Goal: Task Accomplishment & Management: Use online tool/utility

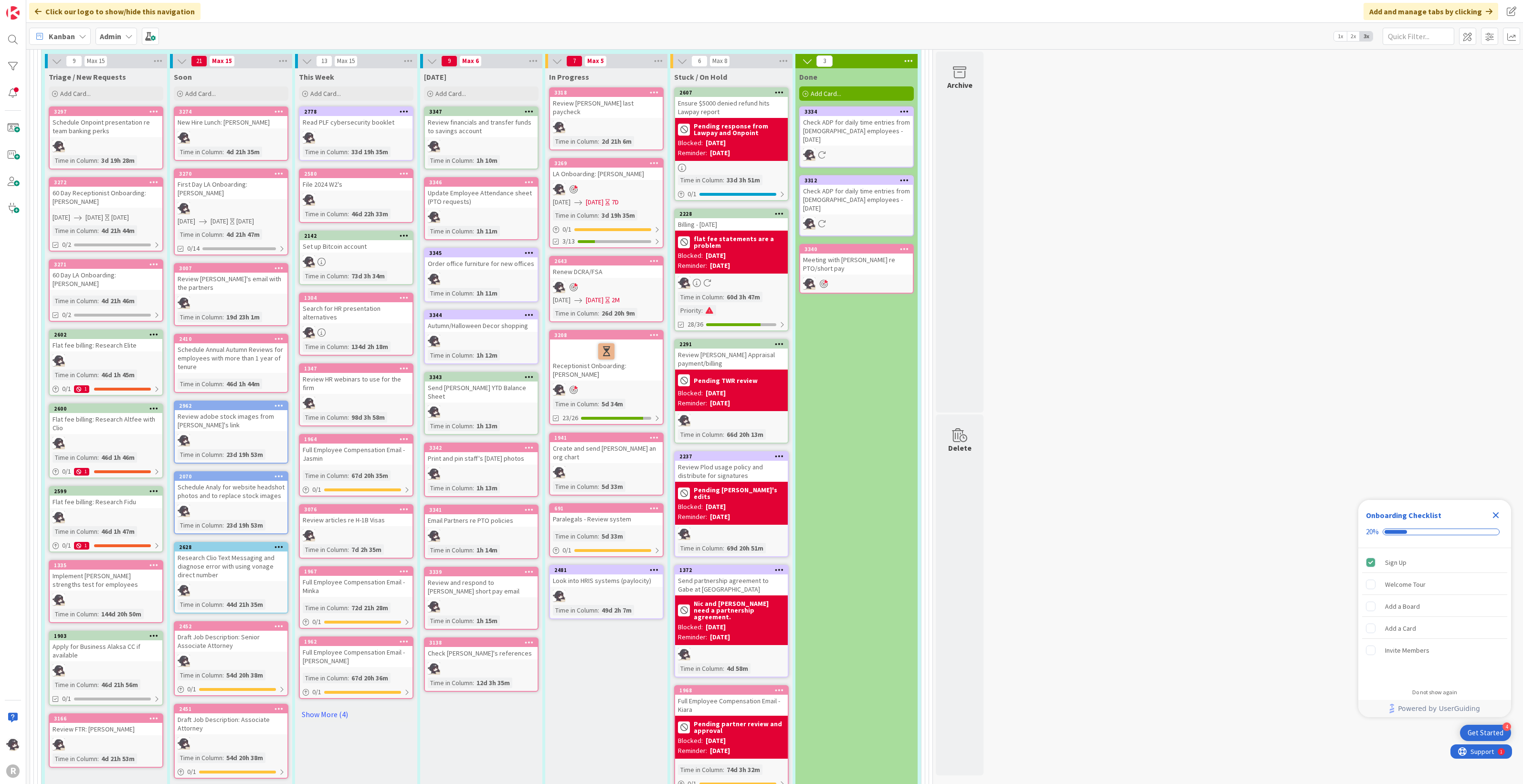
scroll to position [597, 0]
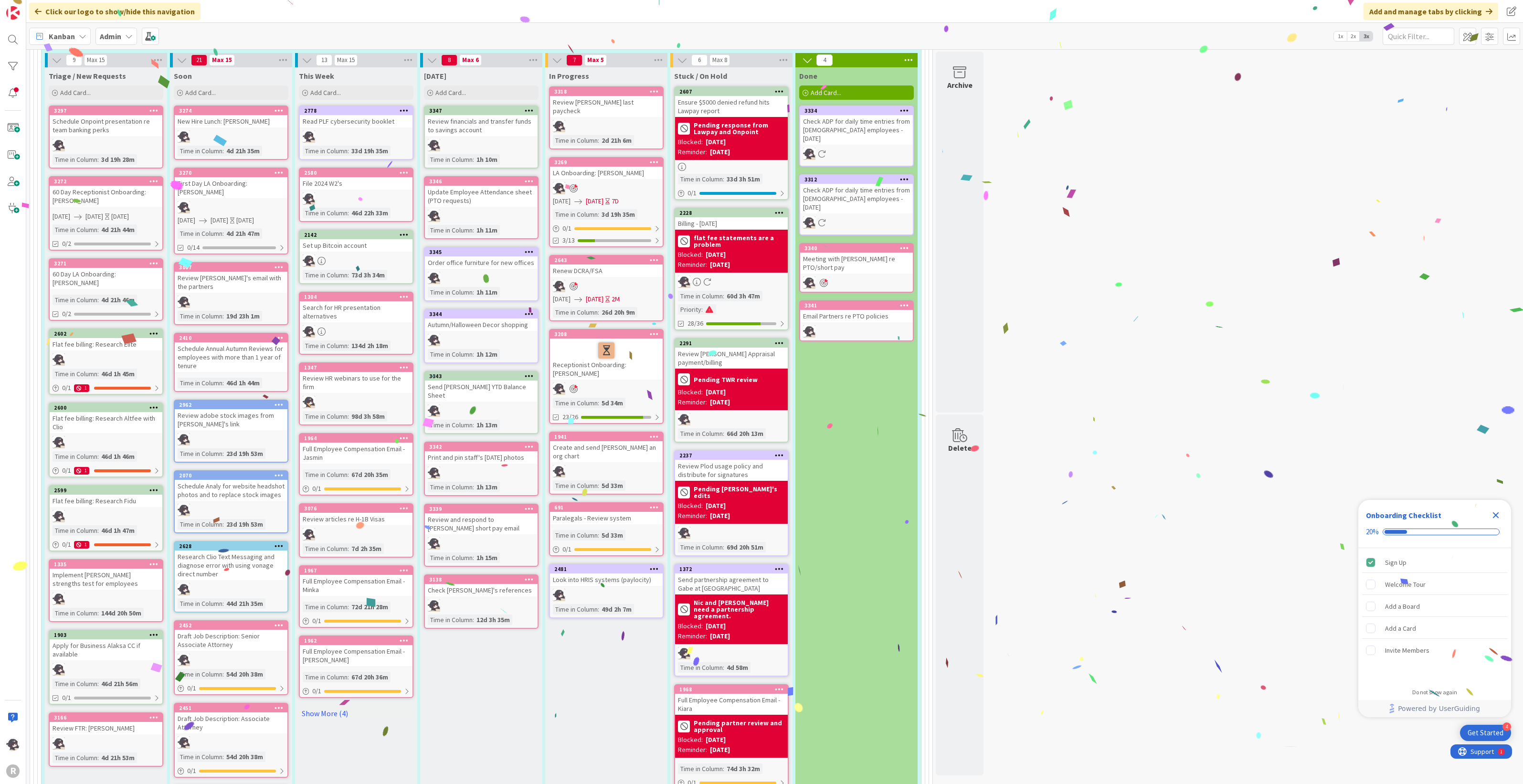
click at [900, 302] on div at bounding box center [904, 306] width 17 height 7
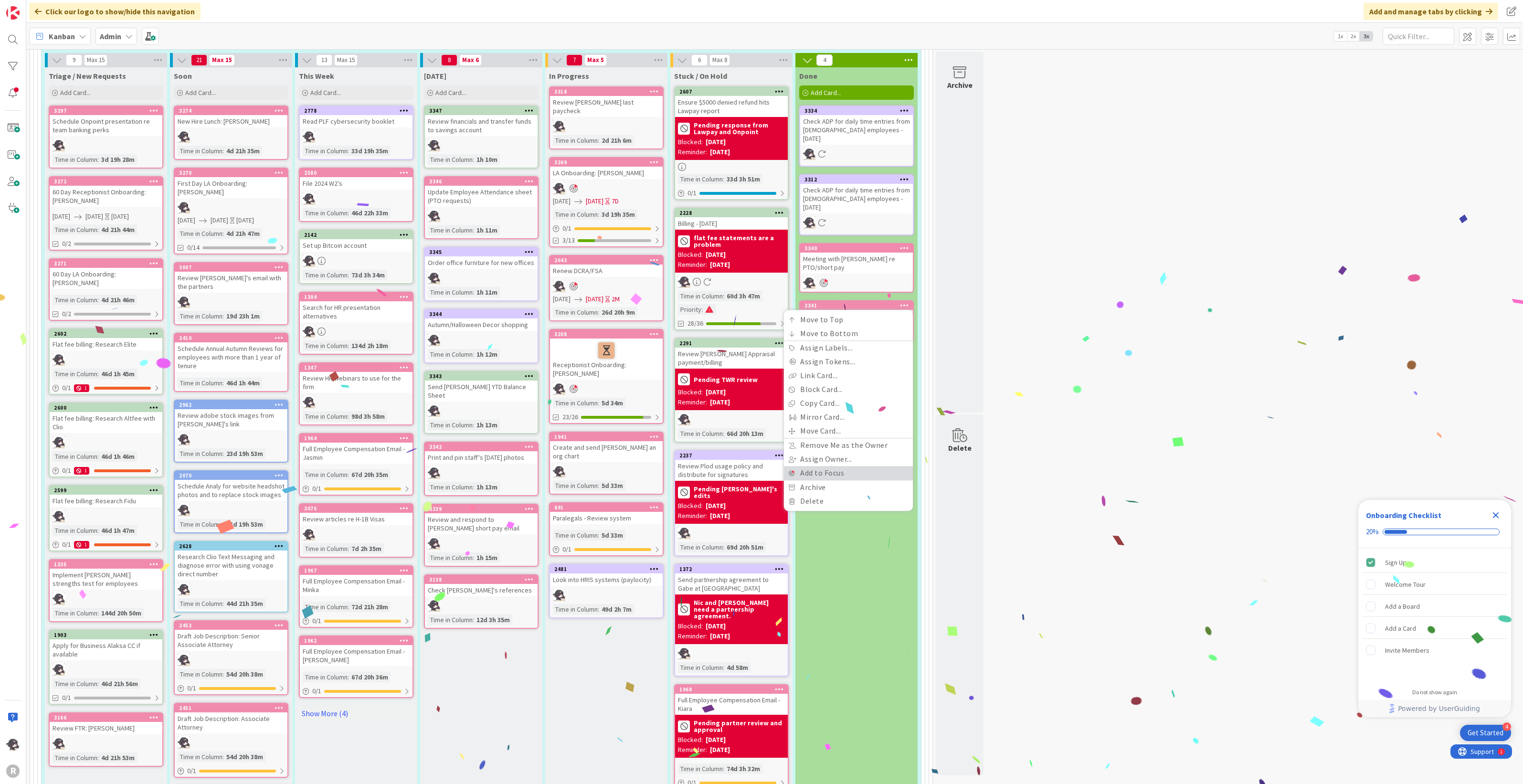
click at [819, 466] on link "Add to Focus" at bounding box center [848, 473] width 129 height 14
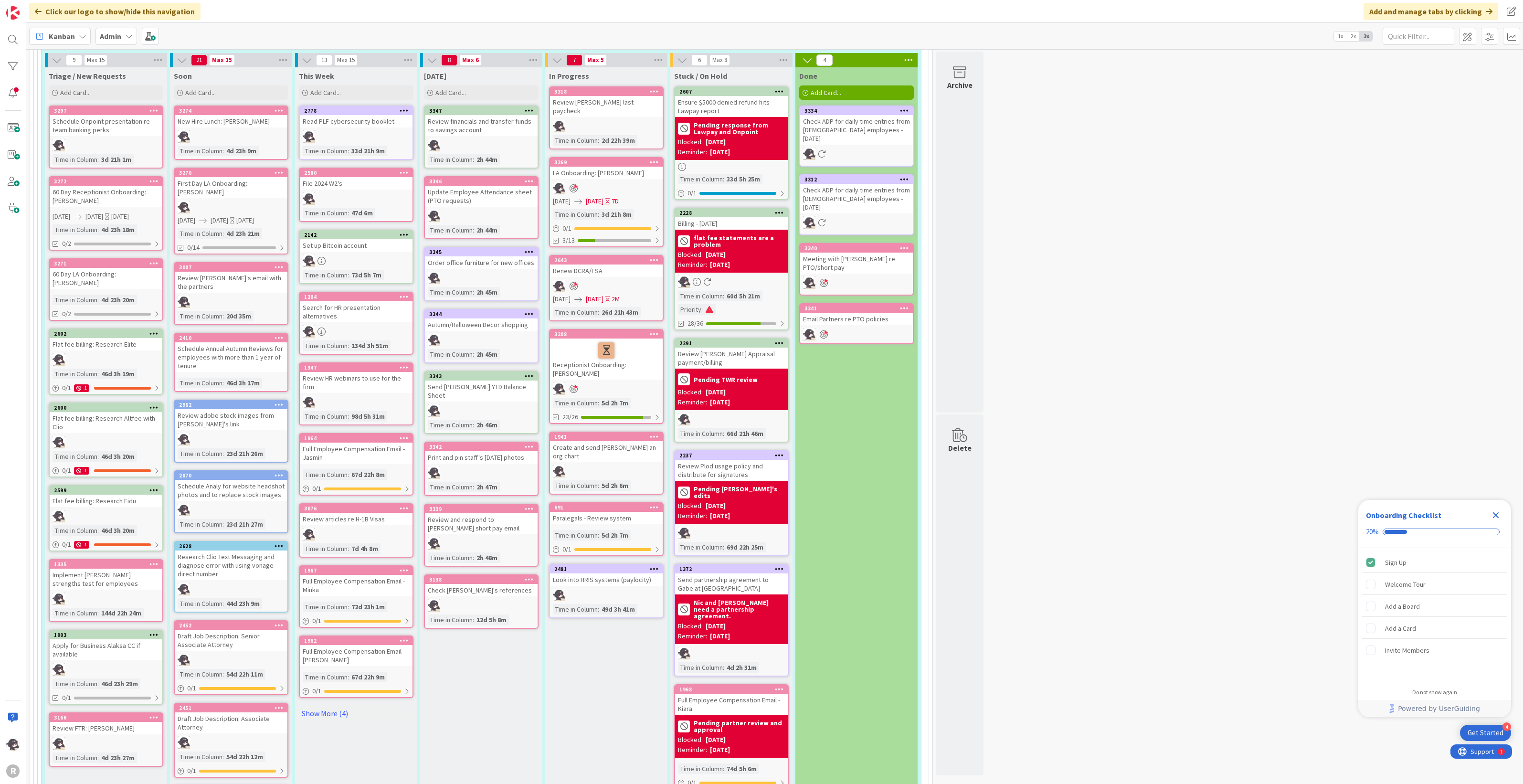
click at [530, 505] on icon at bounding box center [529, 508] width 9 height 7
click at [449, 669] on link "Add to Focus" at bounding box center [473, 676] width 129 height 14
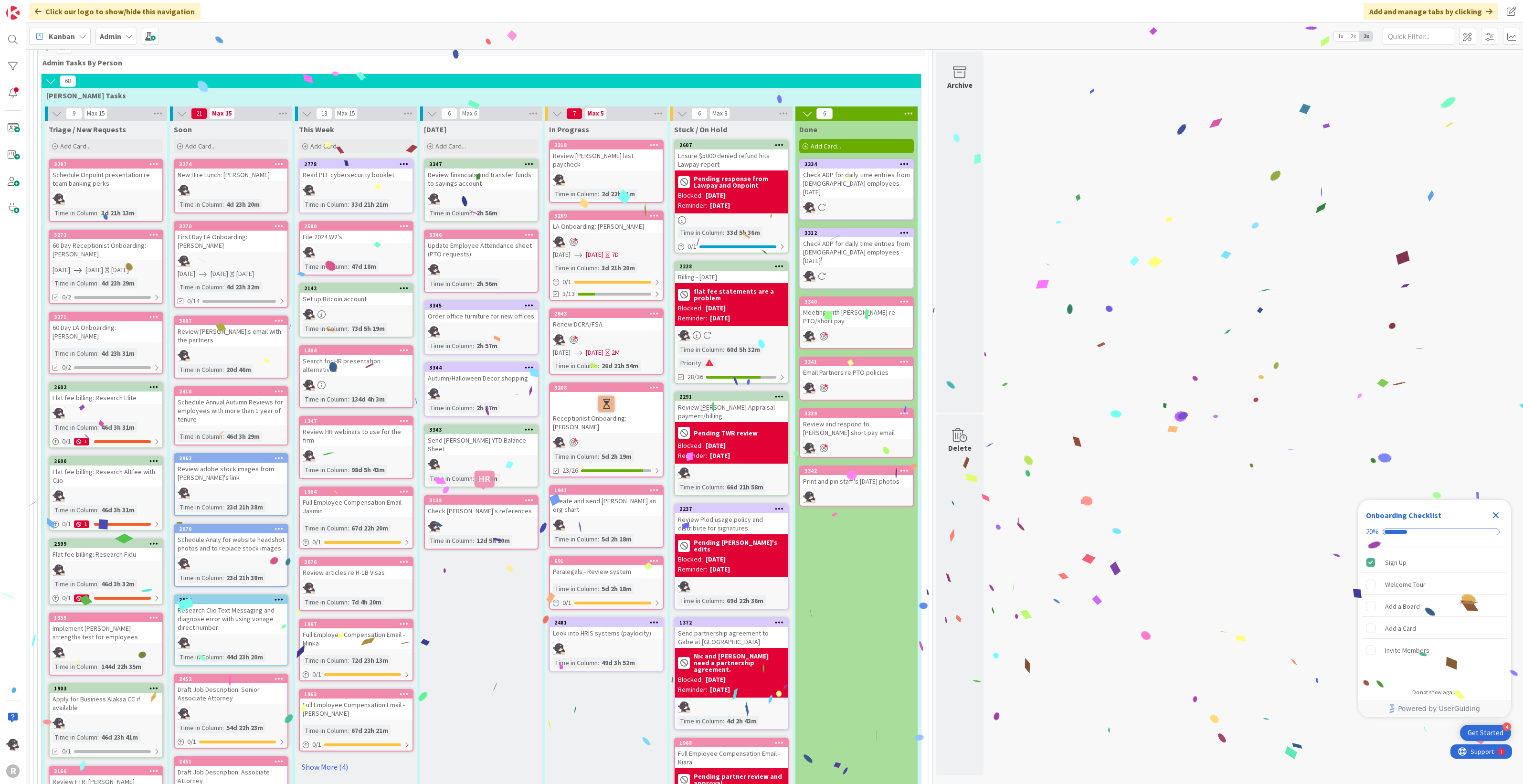
scroll to position [417, 0]
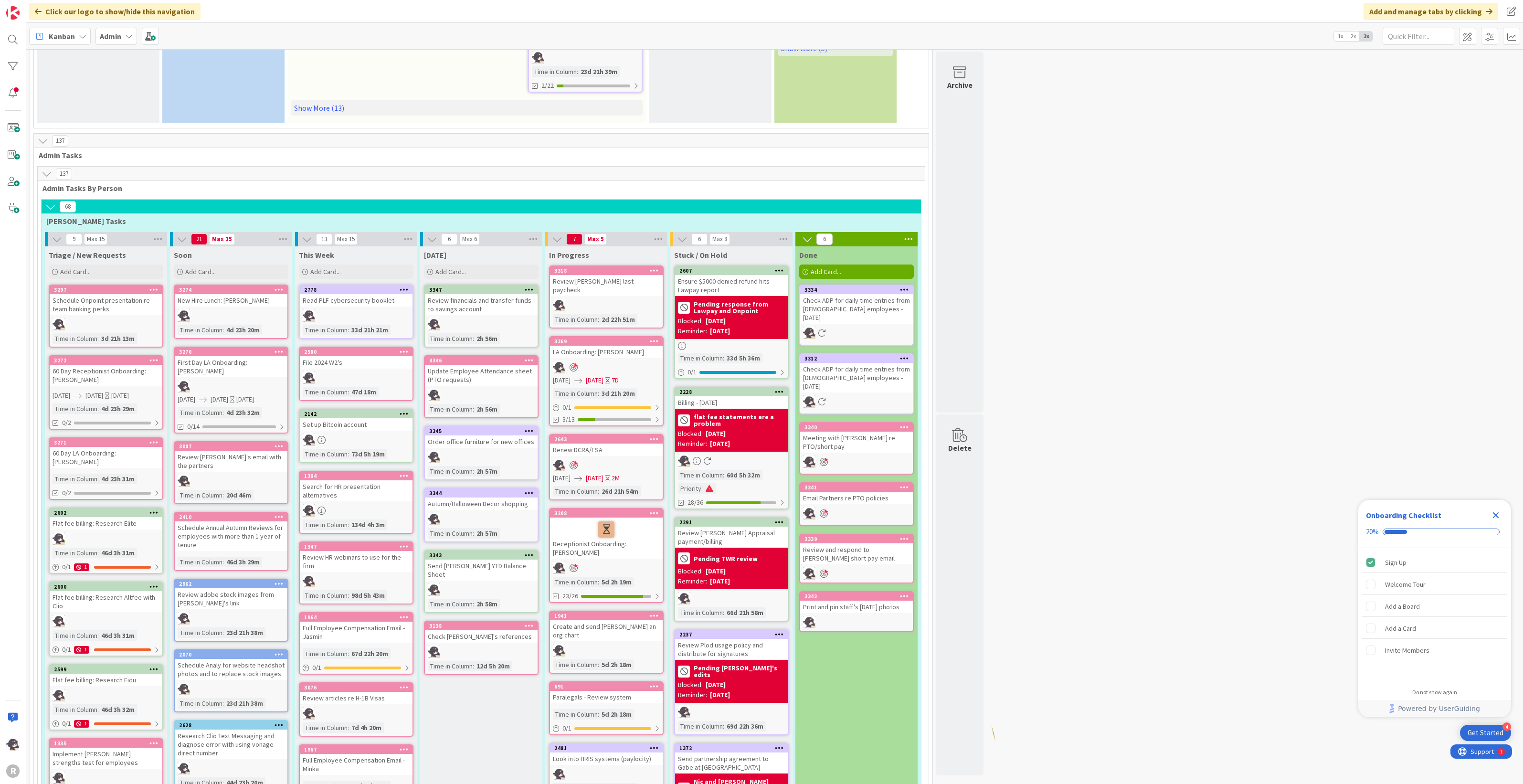
click at [527, 551] on icon at bounding box center [529, 555] width 9 height 7
click at [451, 719] on link "Add to Focus" at bounding box center [473, 722] width 129 height 14
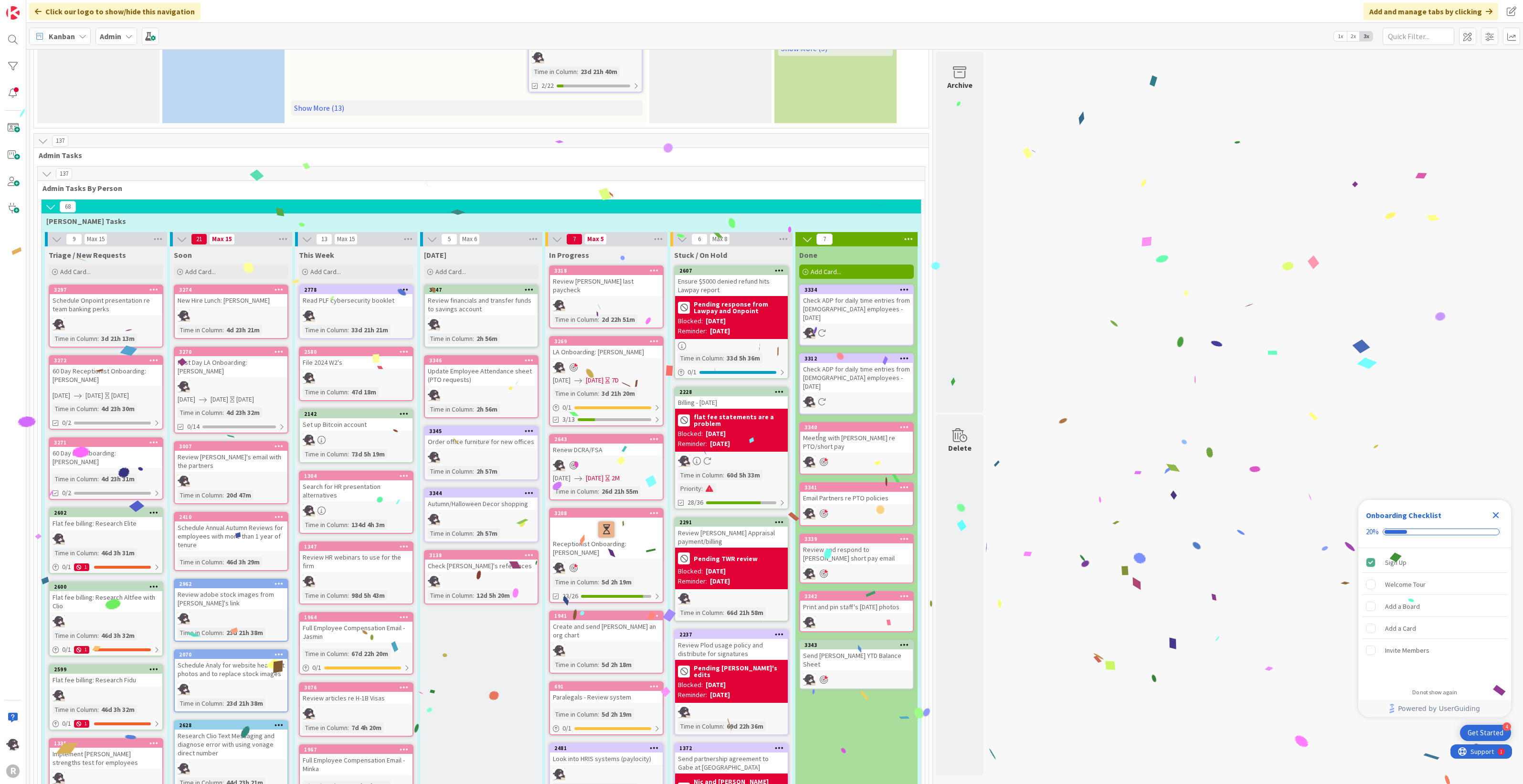
scroll to position [358, 0]
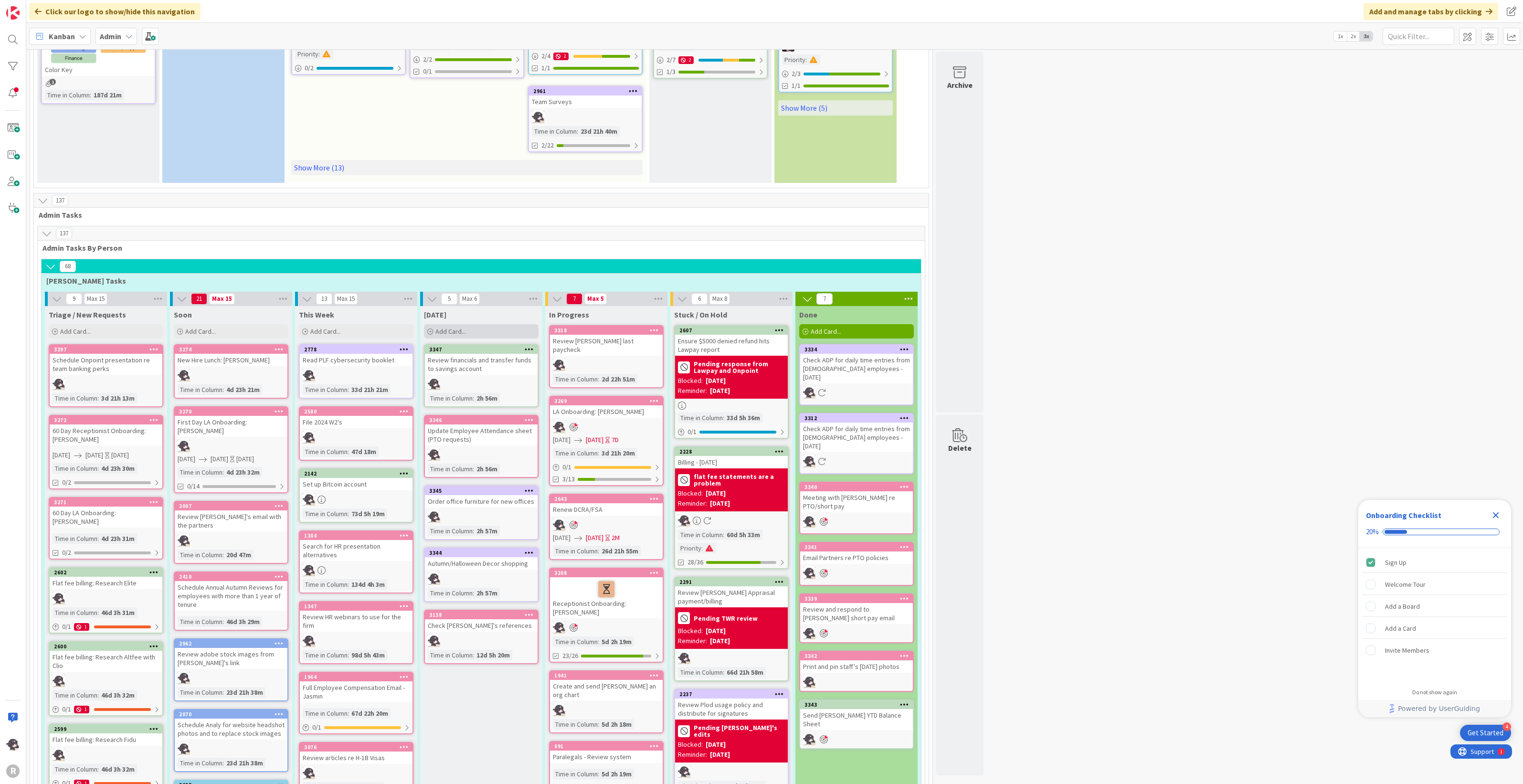
click at [478, 326] on div "Add Card..." at bounding box center [481, 331] width 114 height 14
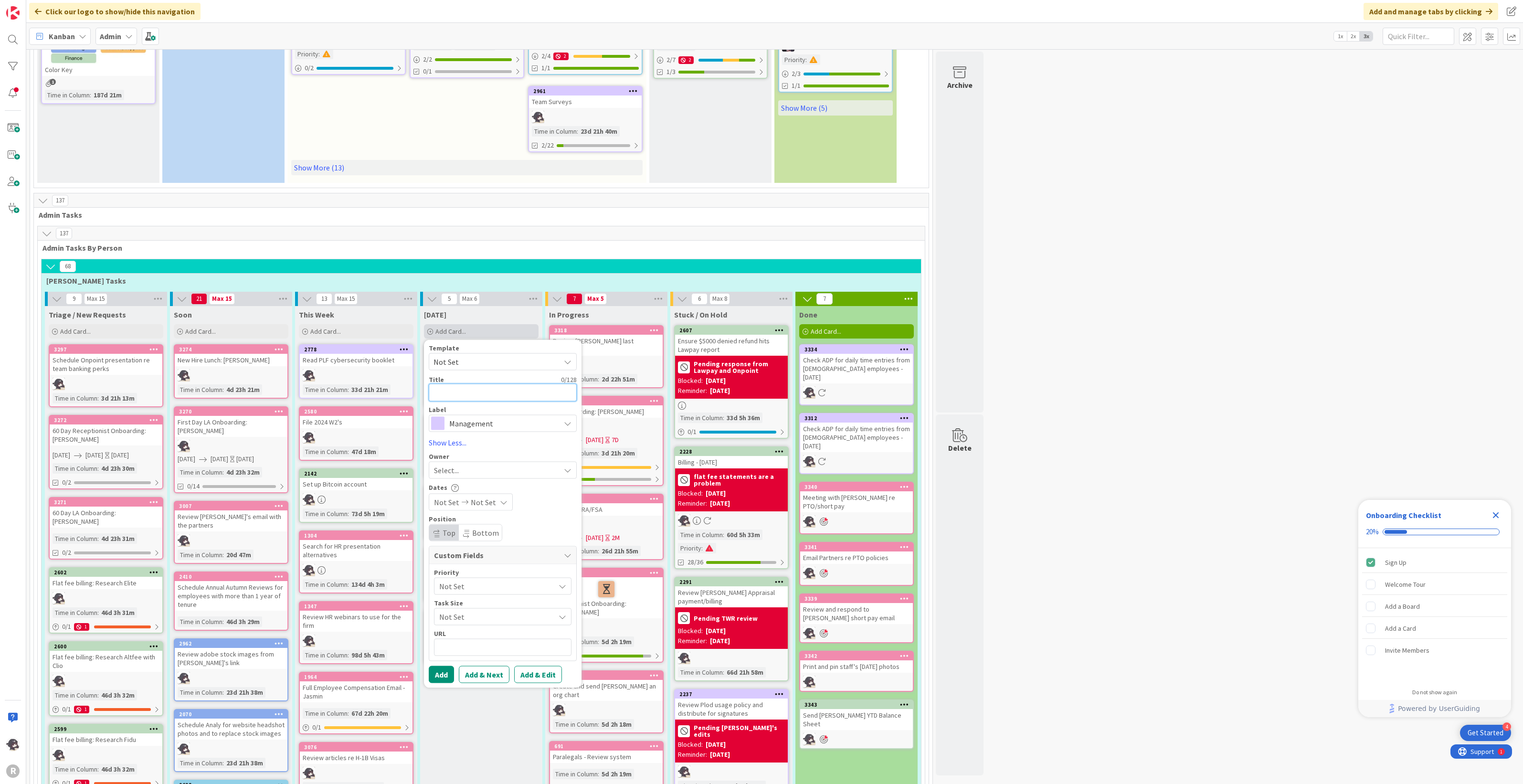
type textarea "R"
type textarea "x"
type textarea "Re"
type textarea "x"
type textarea "Res"
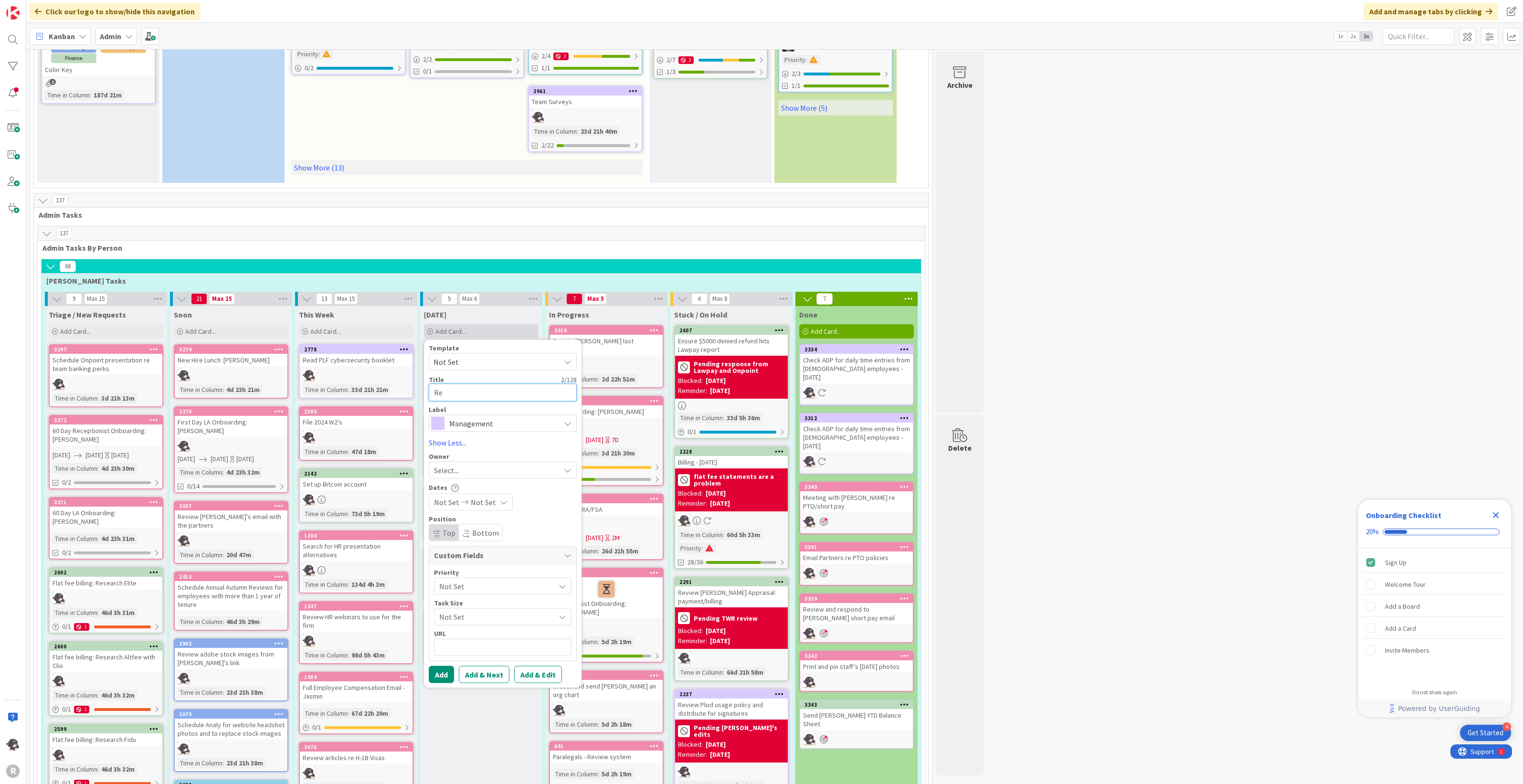
type textarea "x"
type textarea "Resc"
type textarea "x"
type textarea "Resch"
type textarea "x"
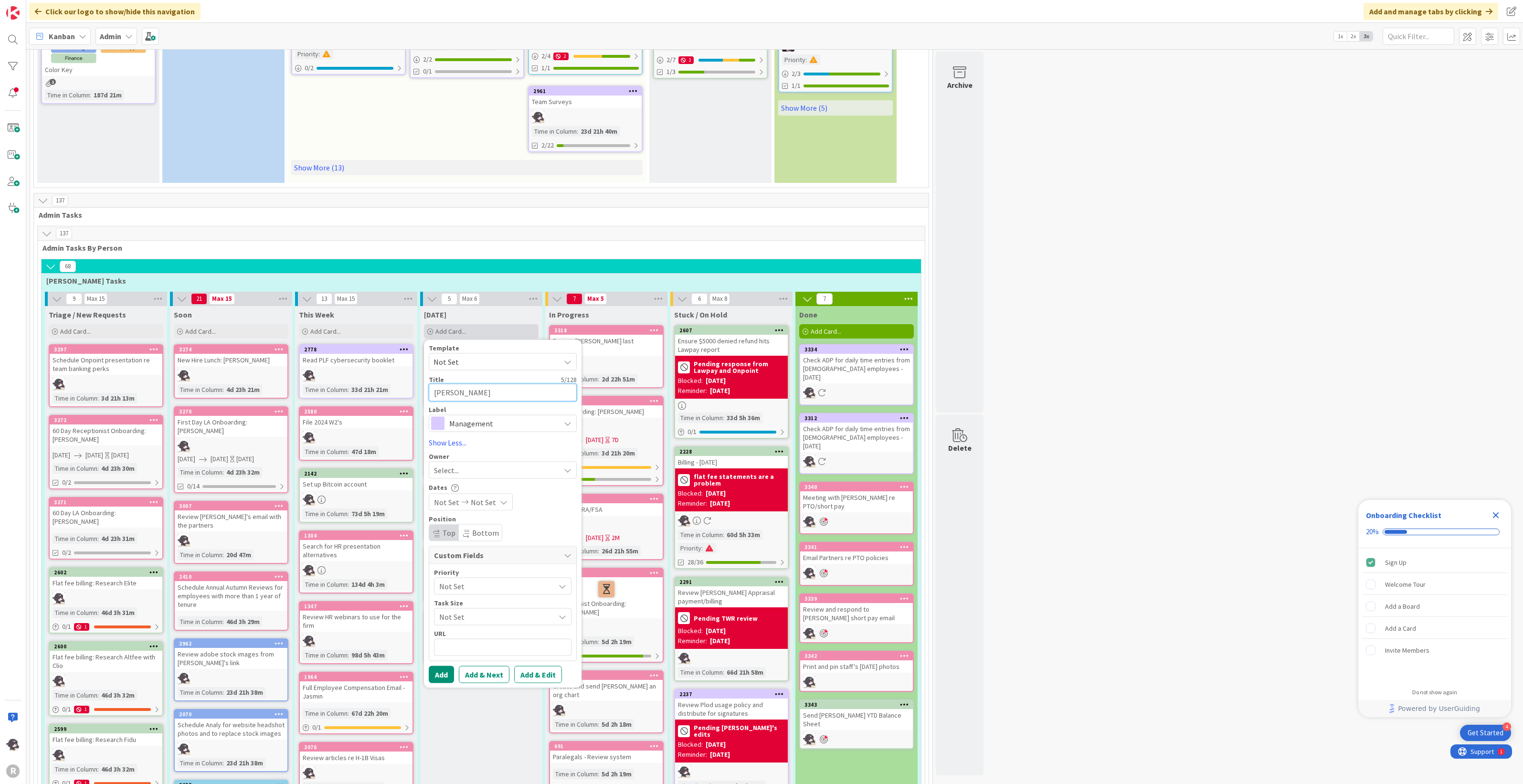
type textarea "Resche"
type textarea "x"
type textarea "Reschedu"
type textarea "x"
type textarea "Reschedul"
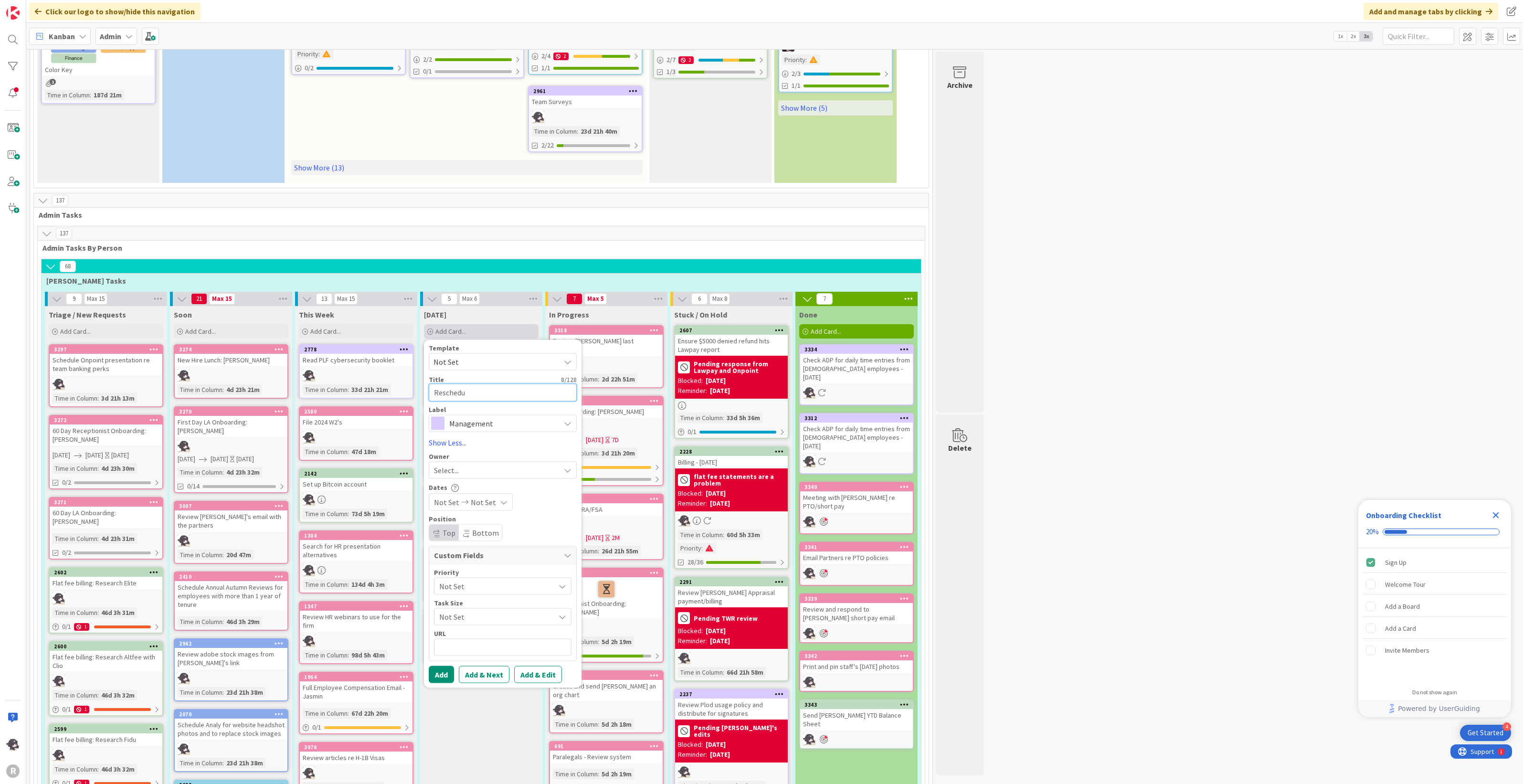
type textarea "x"
type textarea "Reschedule"
type textarea "x"
type textarea "Reschedule"
type textarea "x"
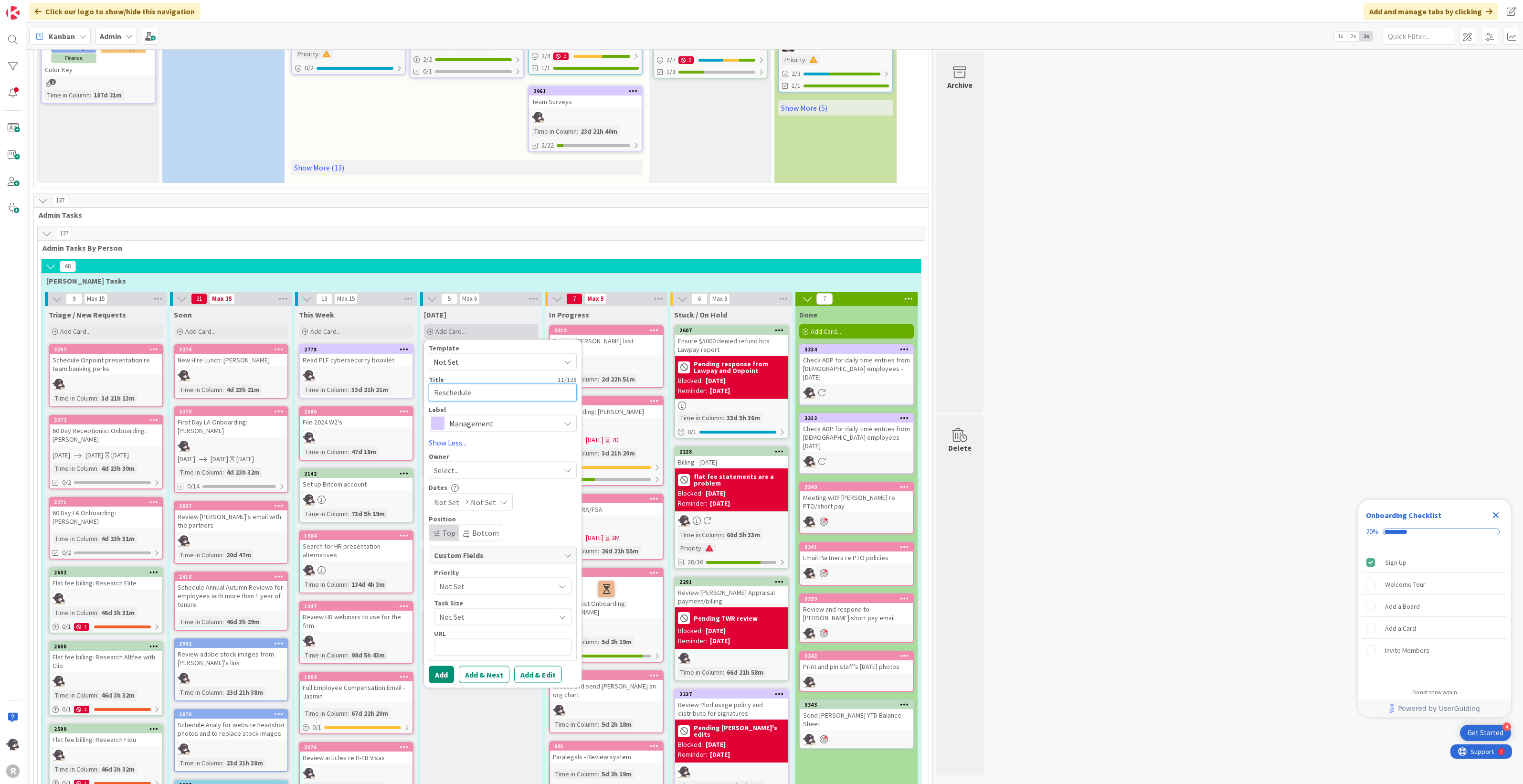
type textarea "Reschedule a"
type textarea "x"
type textarea "Reschedule ad"
type textarea "x"
type textarea "Reschedule adm"
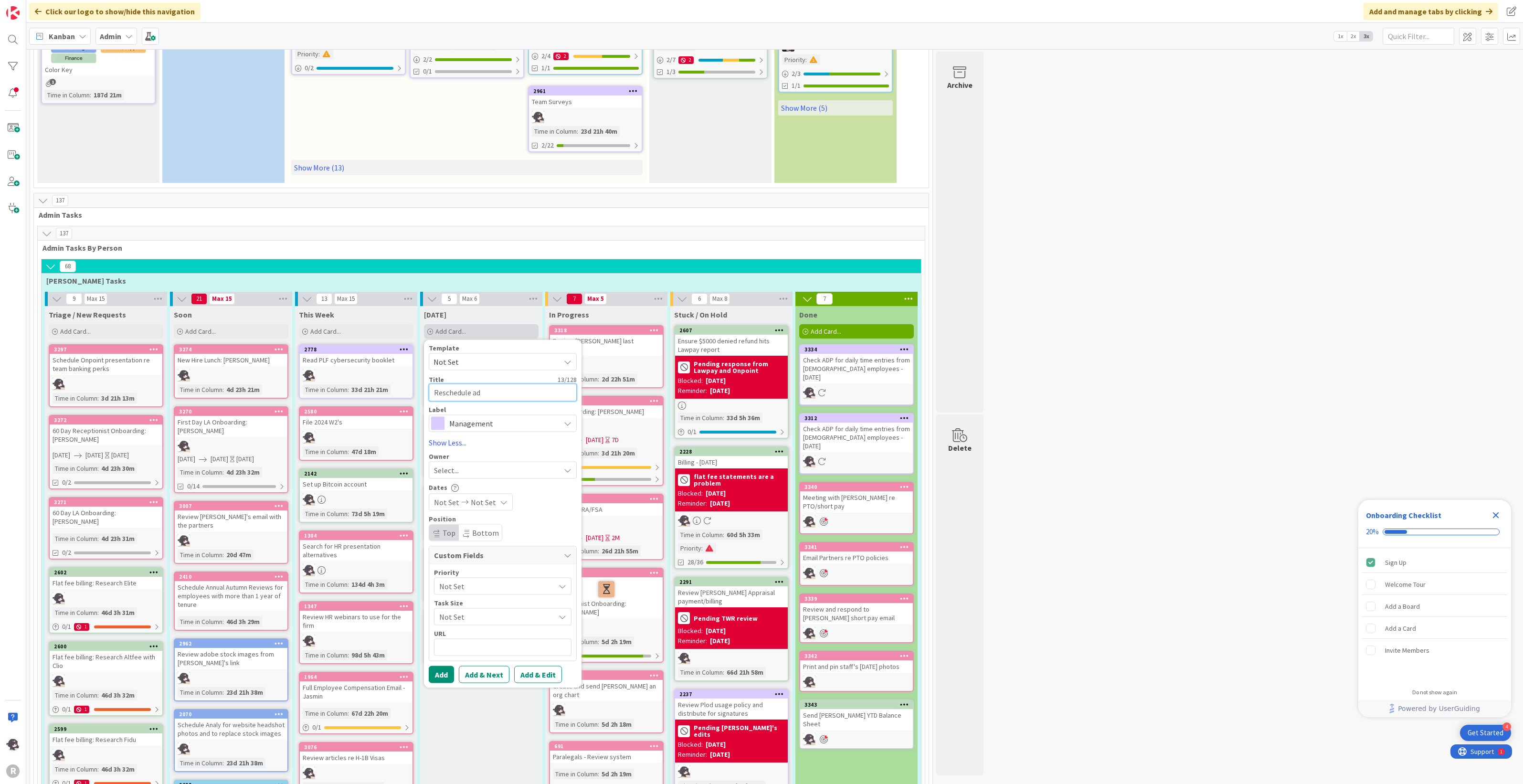
type textarea "x"
type textarea "Reschedule admi"
type textarea "x"
type textarea "Reschedule admin"
type textarea "x"
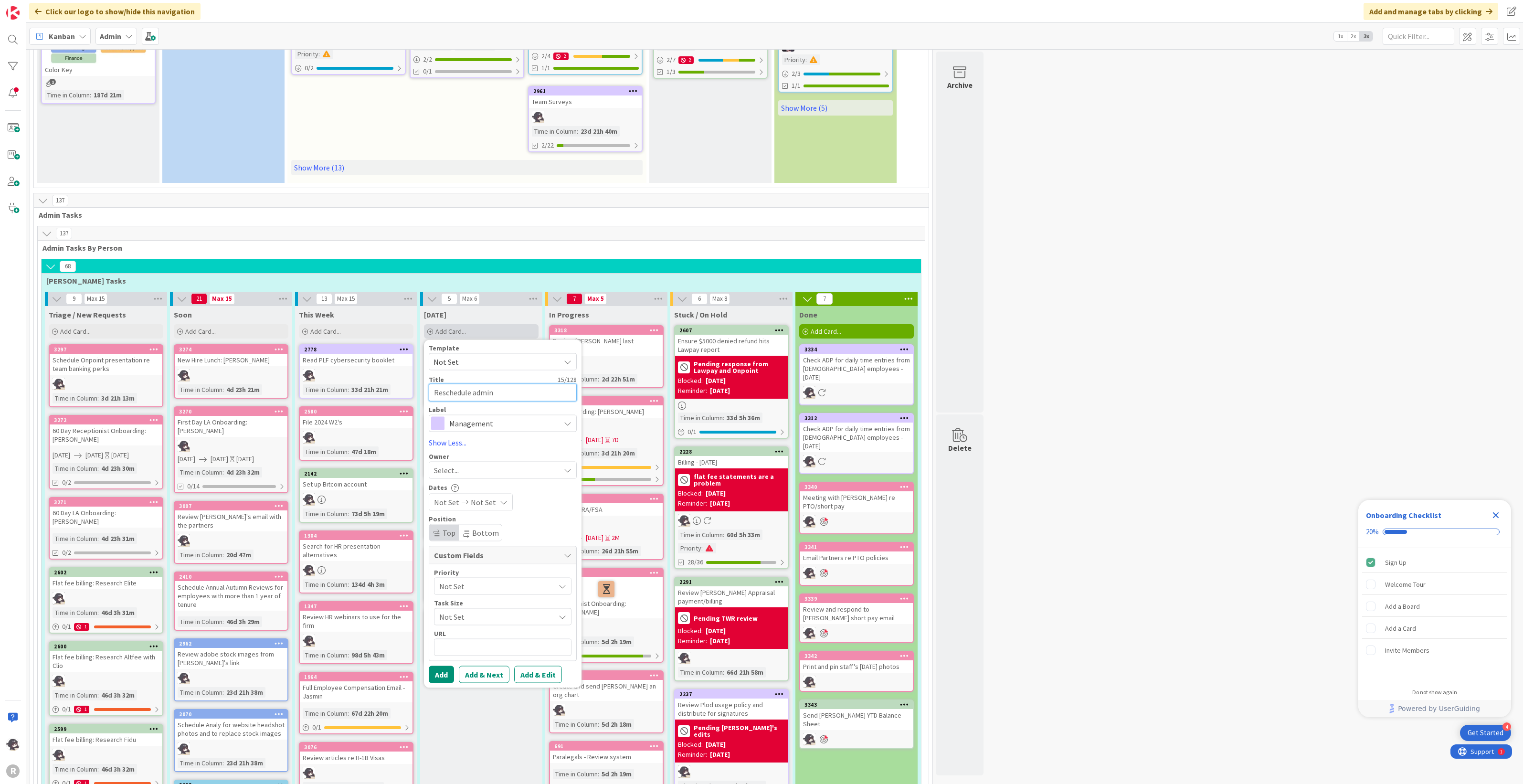
type textarea "Reschedule admin"
type textarea "x"
type textarea "Reschedule admin m"
type textarea "x"
type textarea "Reschedule admin me"
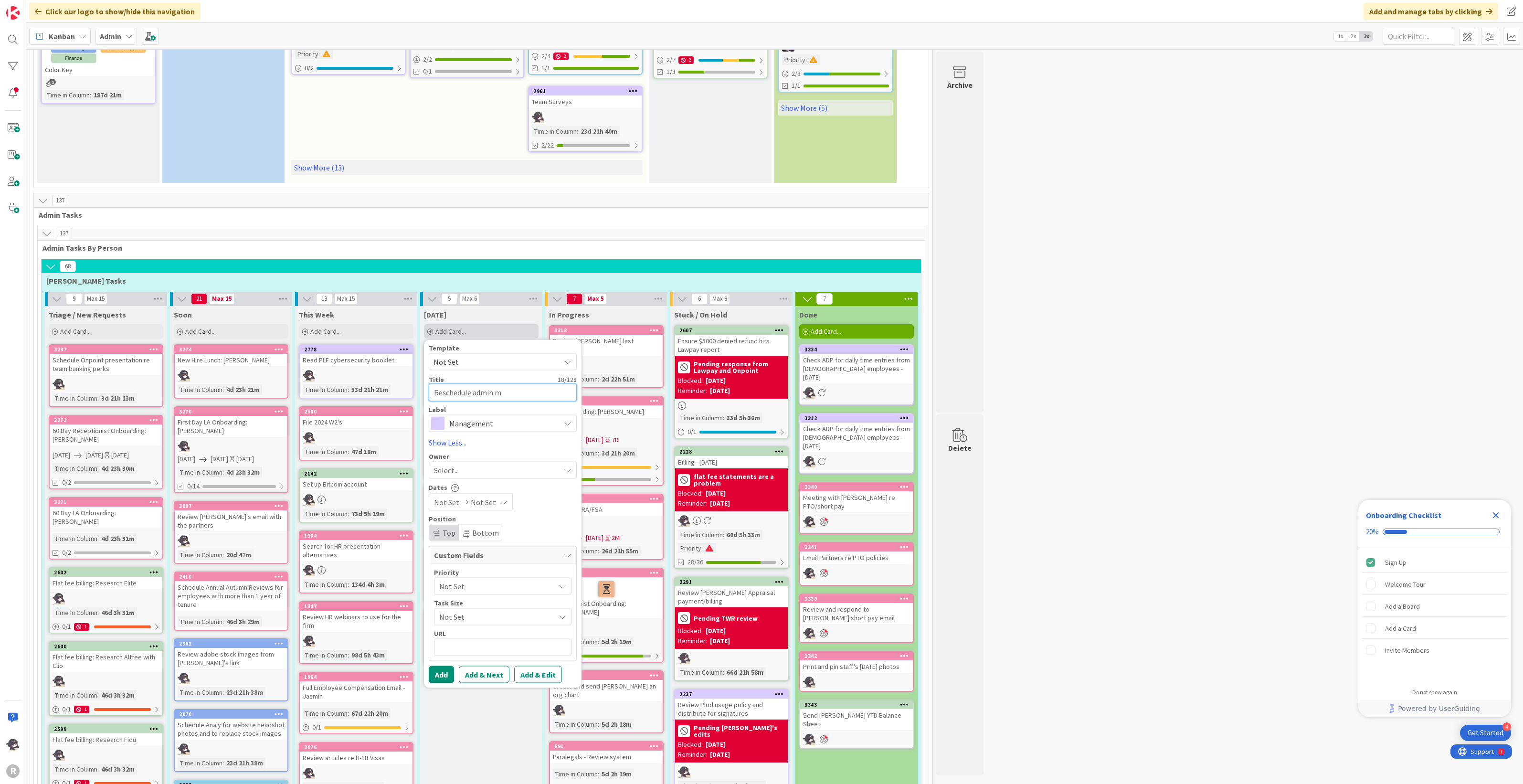
type textarea "x"
type textarea "Reschedule admin mee"
type textarea "x"
type textarea "Reschedule admin meet"
type textarea "x"
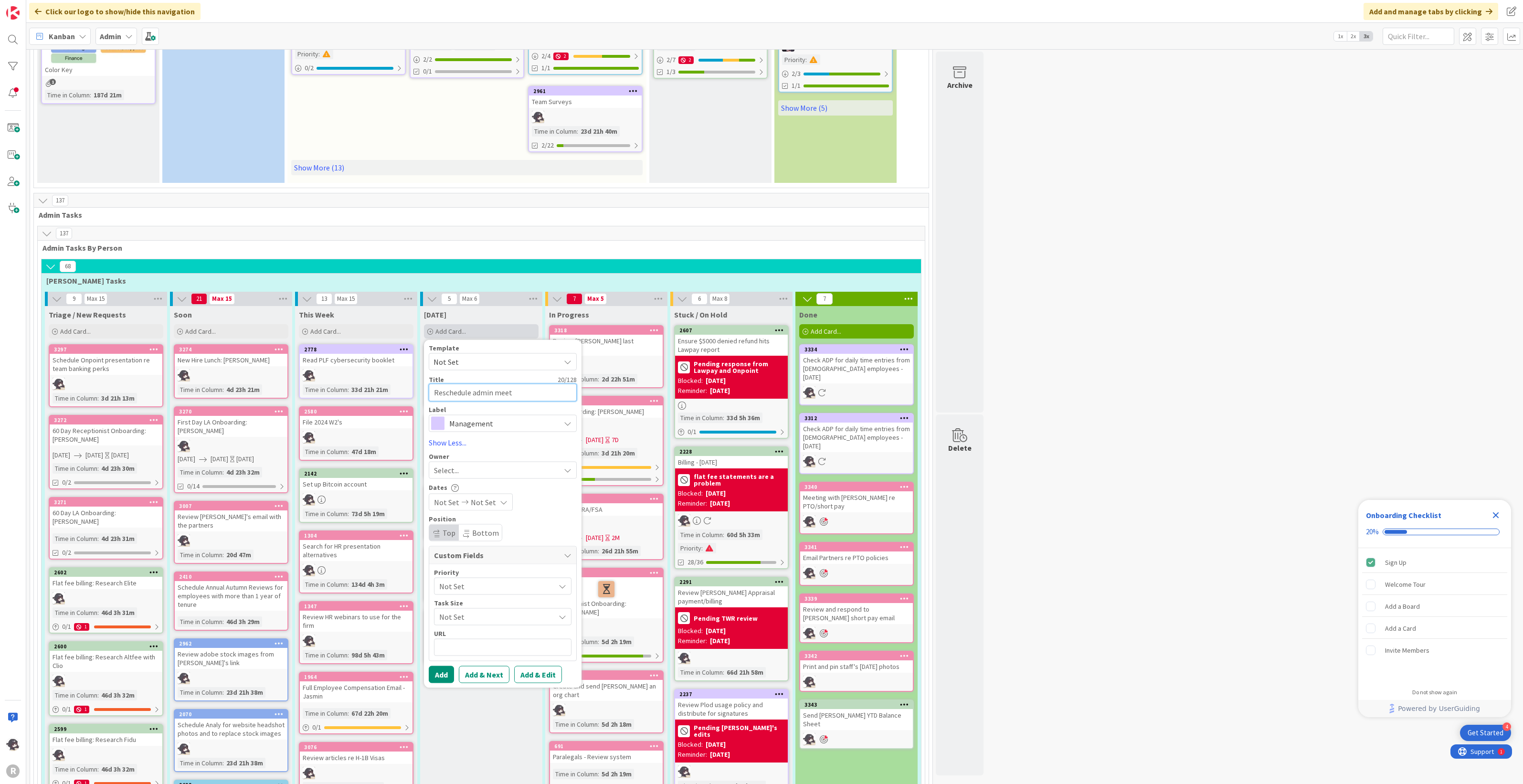
type textarea "Reschedule admin meeti"
type textarea "x"
type textarea "Reschedule admin meetig"
type textarea "x"
type textarea "Reschedule admin meeti"
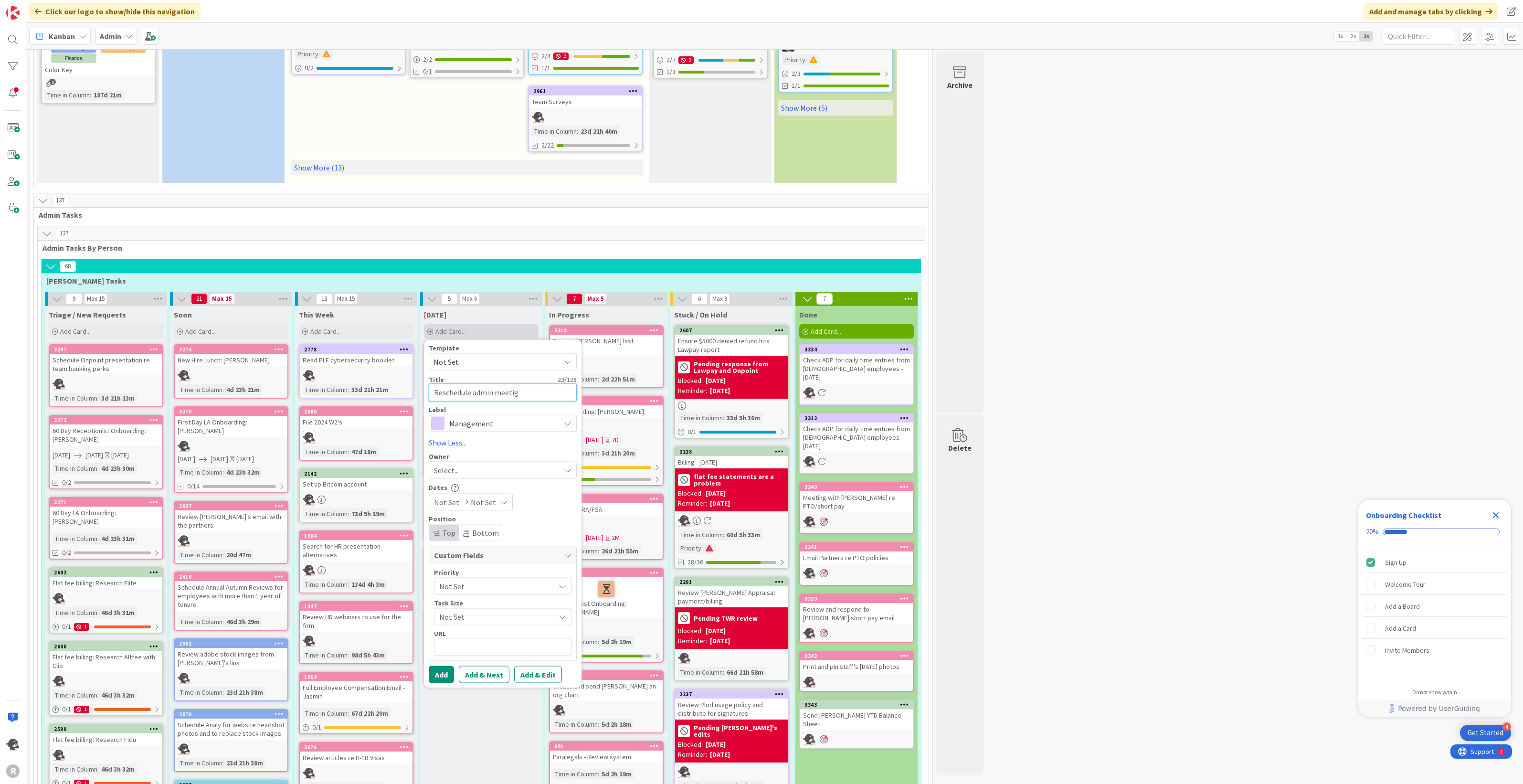
type textarea "x"
type textarea "Reschedule admin meetin"
type textarea "x"
type textarea "Reschedule admin meeting"
type textarea "x"
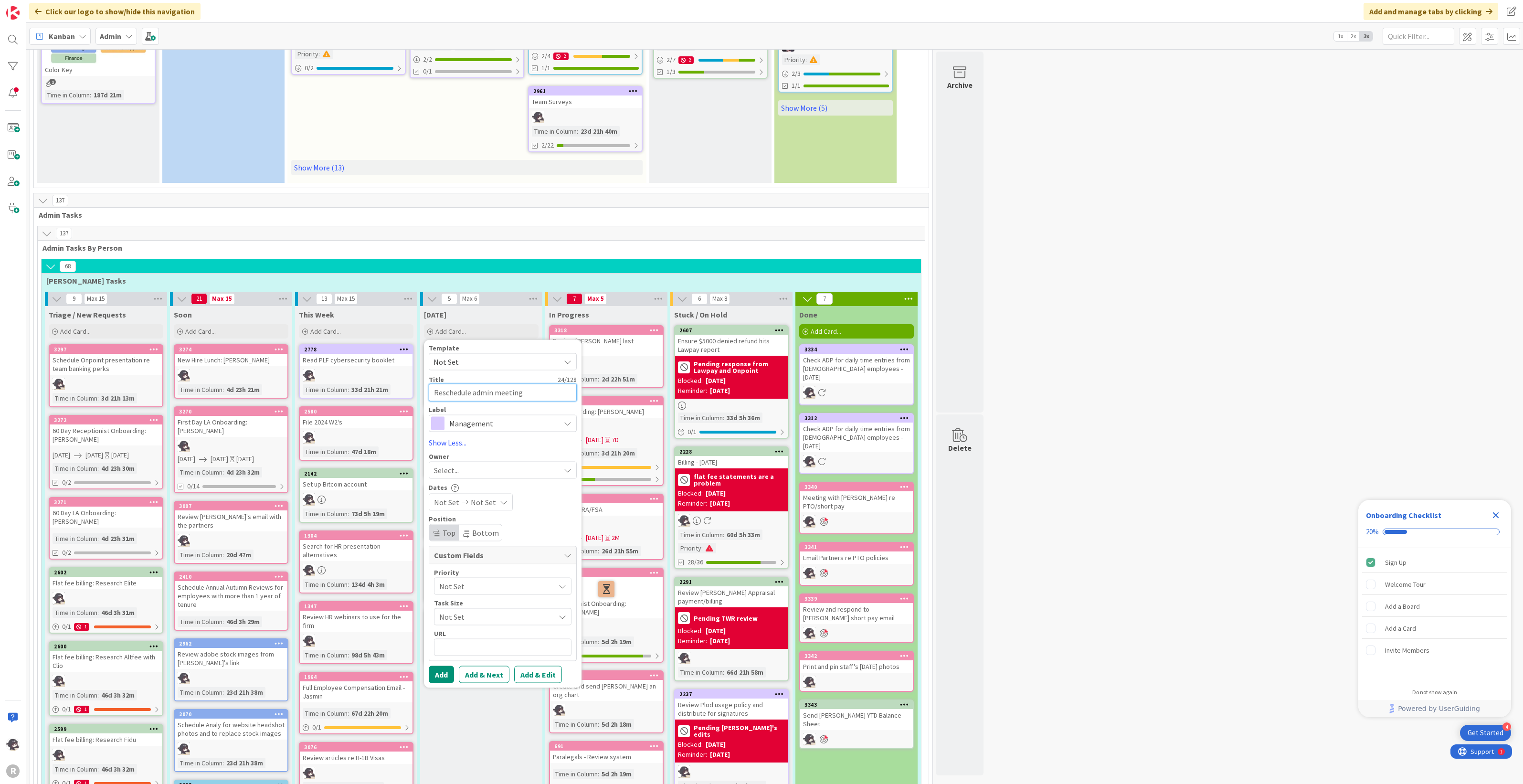
type textarea "Reschedule admin meeting"
click at [484, 468] on div "Select..." at bounding box center [497, 469] width 126 height 12
click at [478, 535] on span "[PERSON_NAME]" at bounding box center [489, 532] width 47 height 14
type textarea "x"
click at [444, 669] on button "Add" at bounding box center [441, 674] width 25 height 17
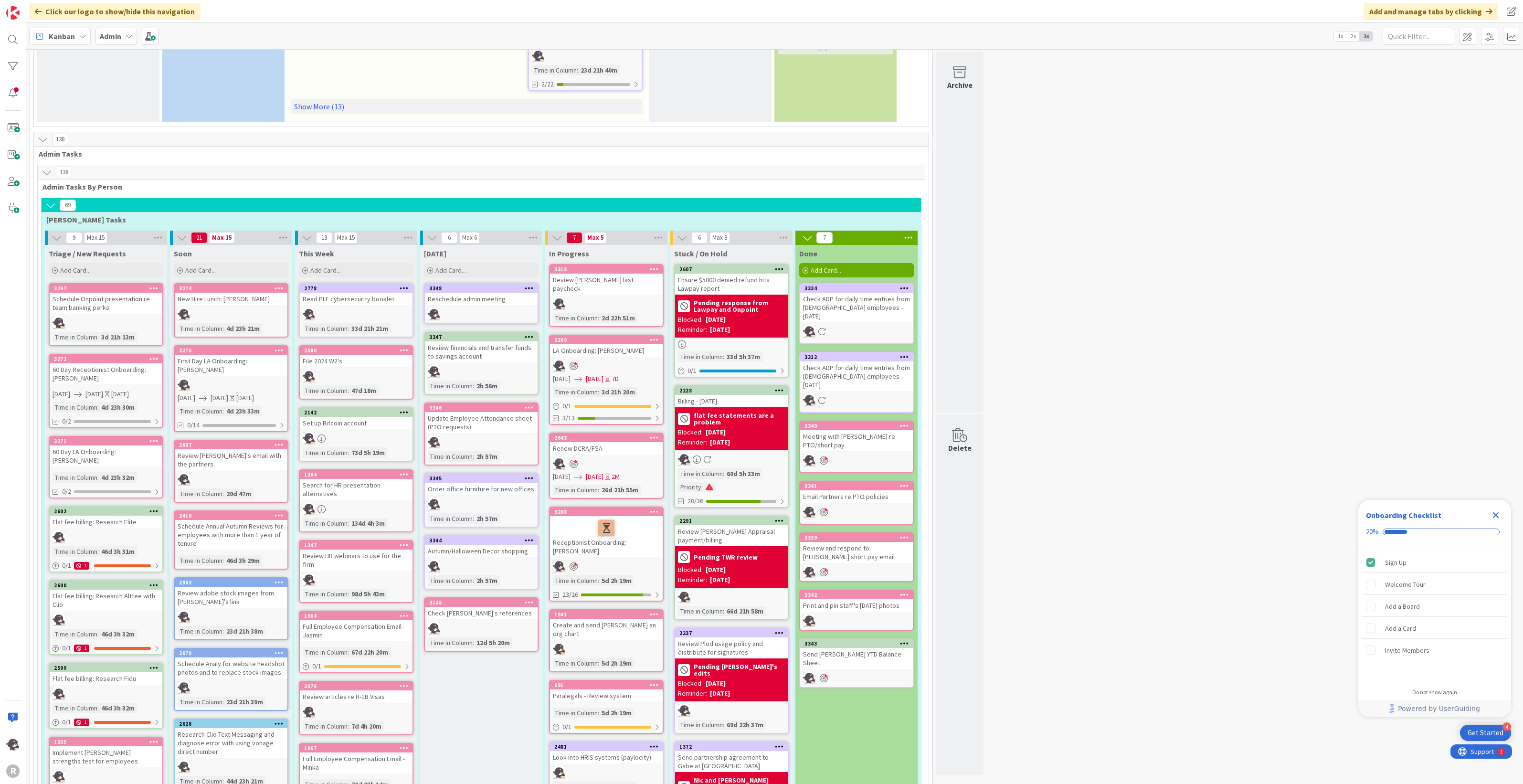
scroll to position [417, 0]
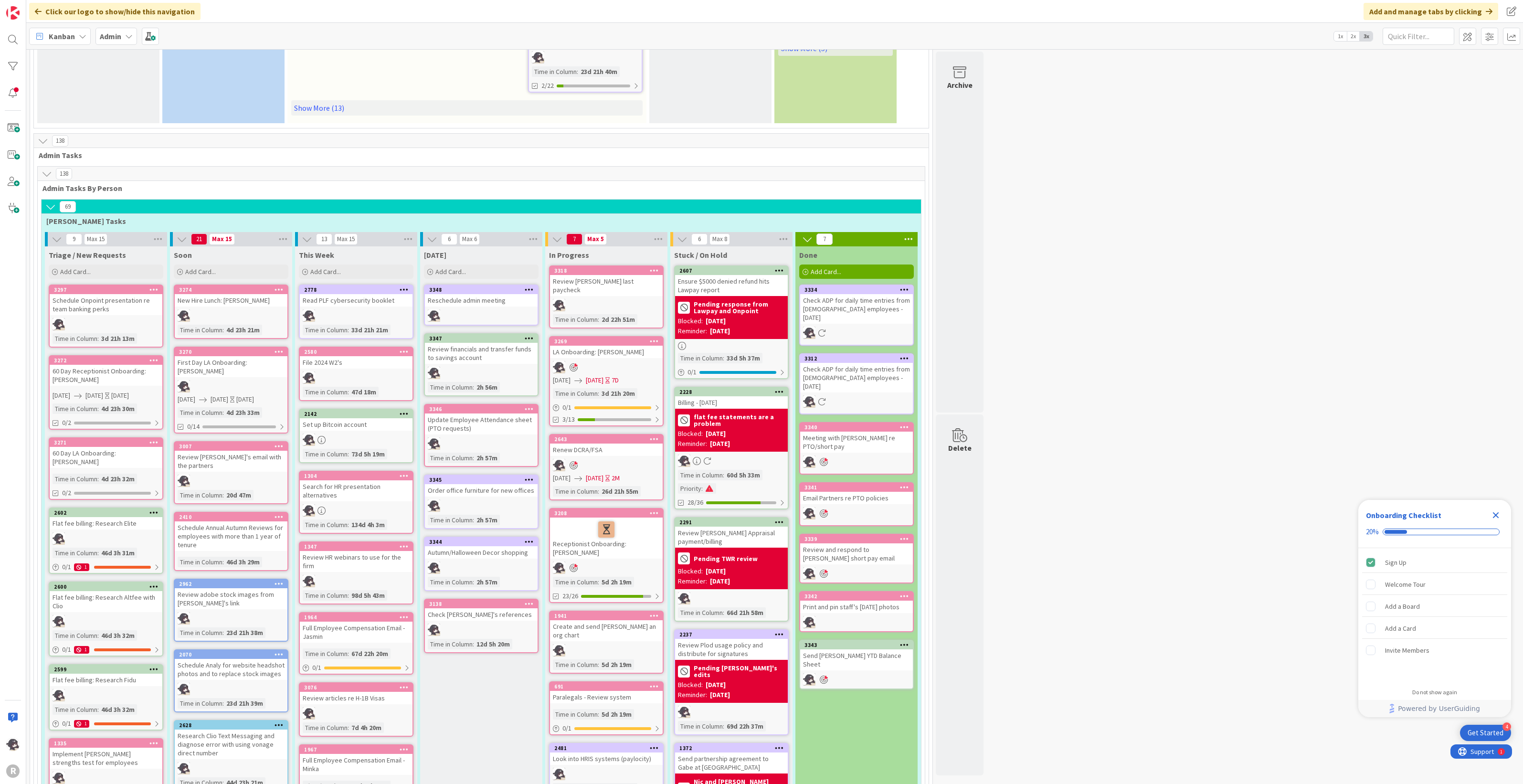
click at [621, 338] on div "3269" at bounding box center [608, 341] width 108 height 7
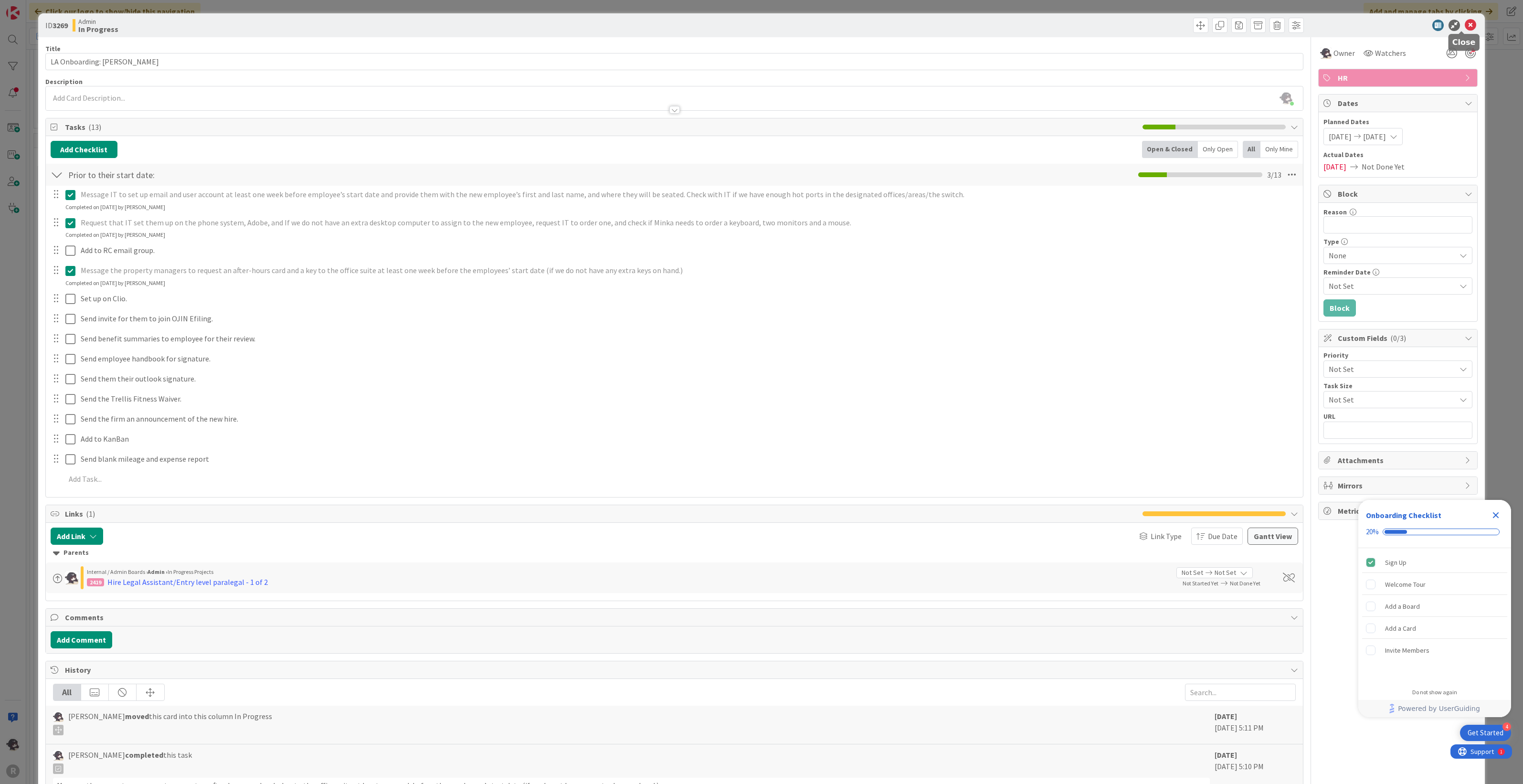
click at [1464, 24] on icon at bounding box center [1470, 25] width 12 height 12
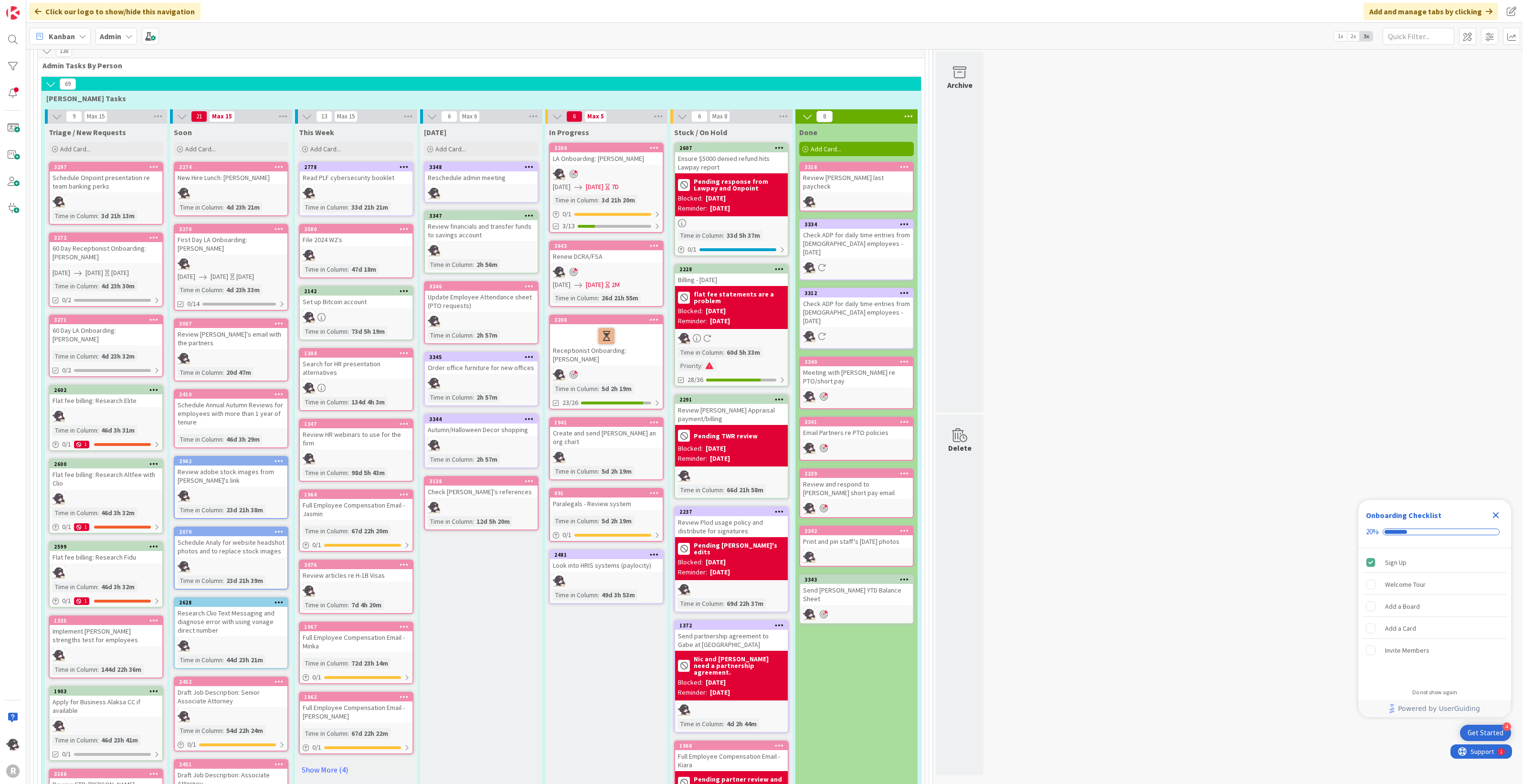
scroll to position [537, 0]
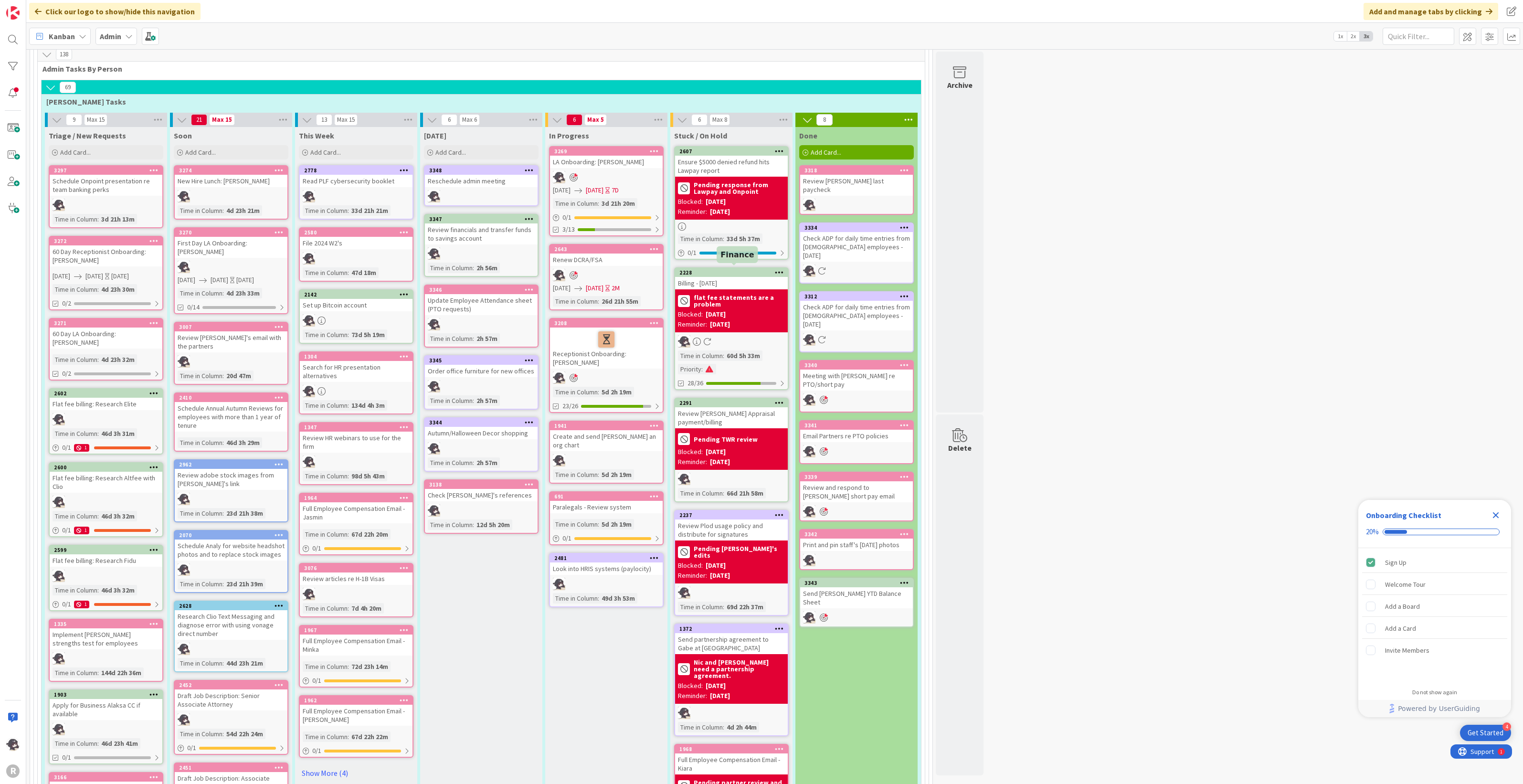
click at [744, 269] on div "2228" at bounding box center [733, 272] width 108 height 7
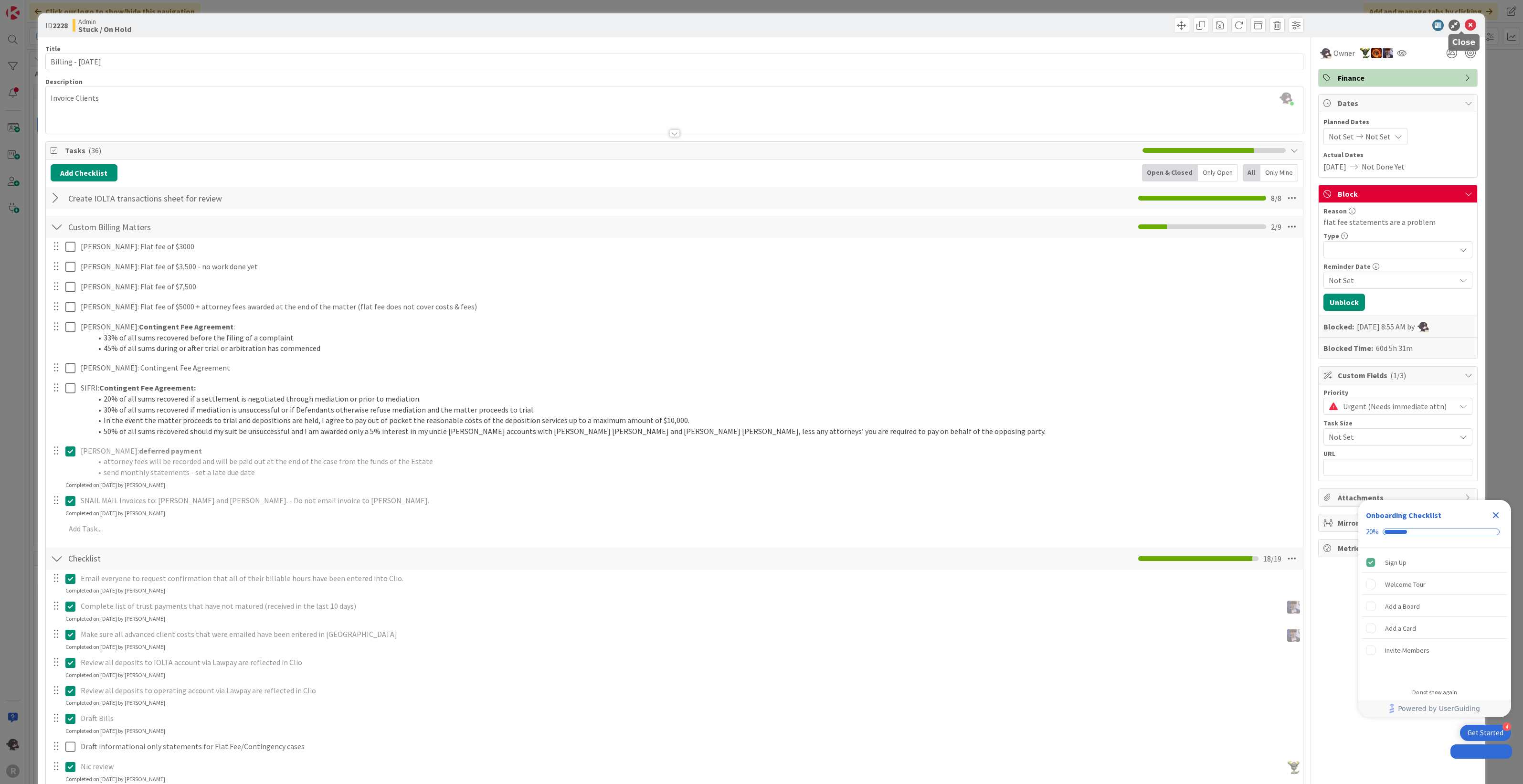
click at [1464, 21] on icon at bounding box center [1470, 25] width 12 height 12
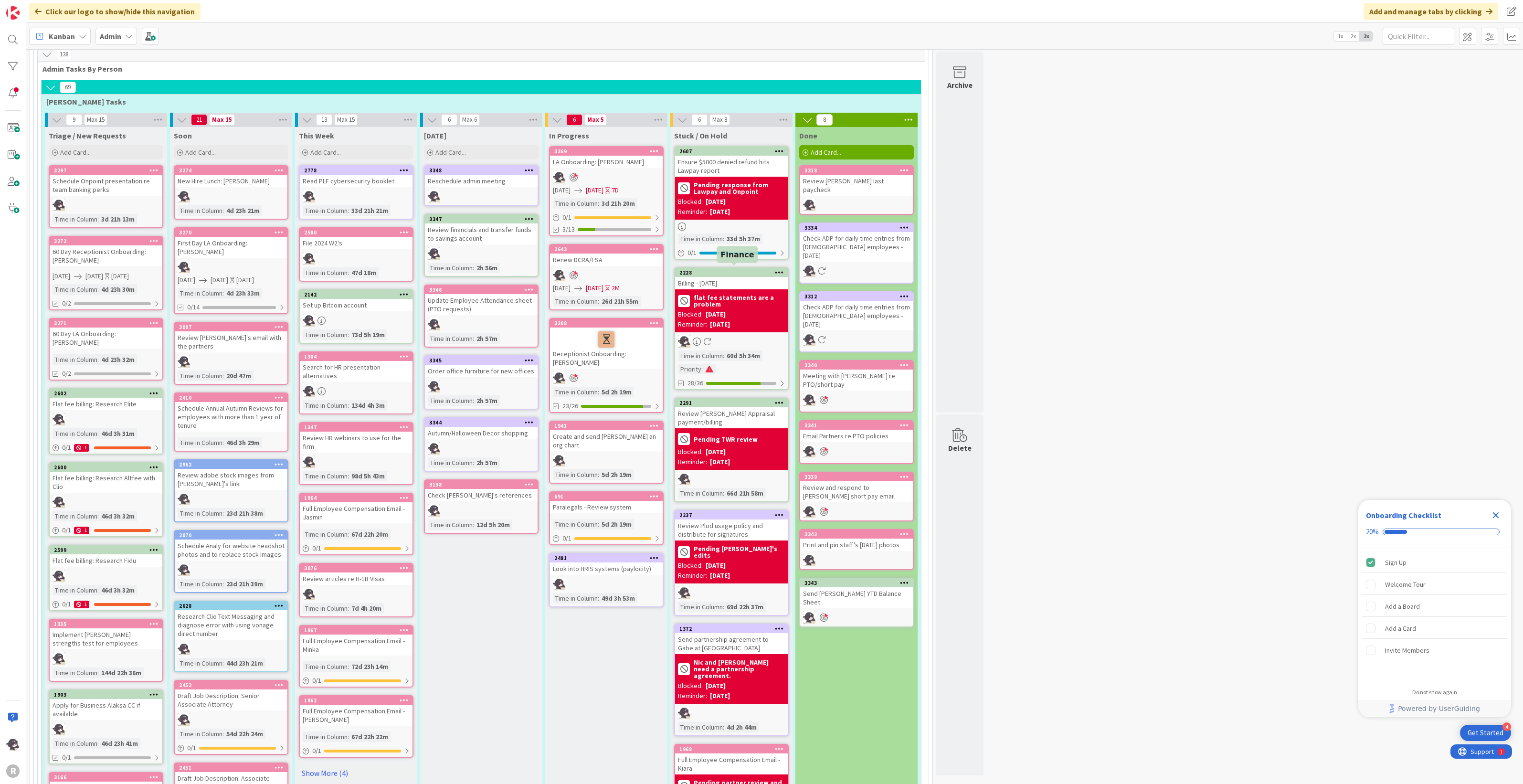
click at [718, 269] on div "2228" at bounding box center [733, 272] width 108 height 7
